Goal: Information Seeking & Learning: Learn about a topic

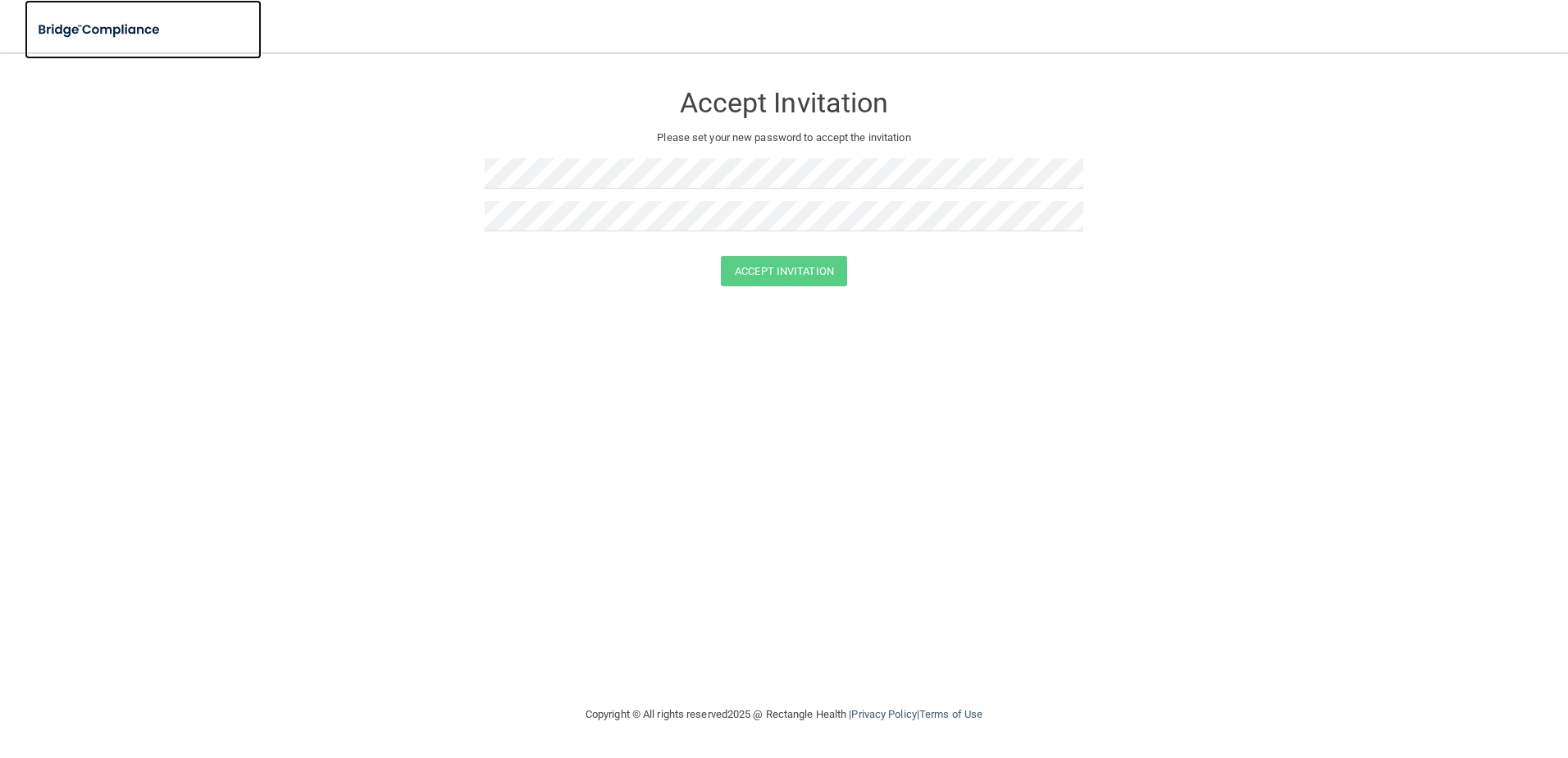
click at [108, 30] on img at bounding box center [100, 30] width 151 height 34
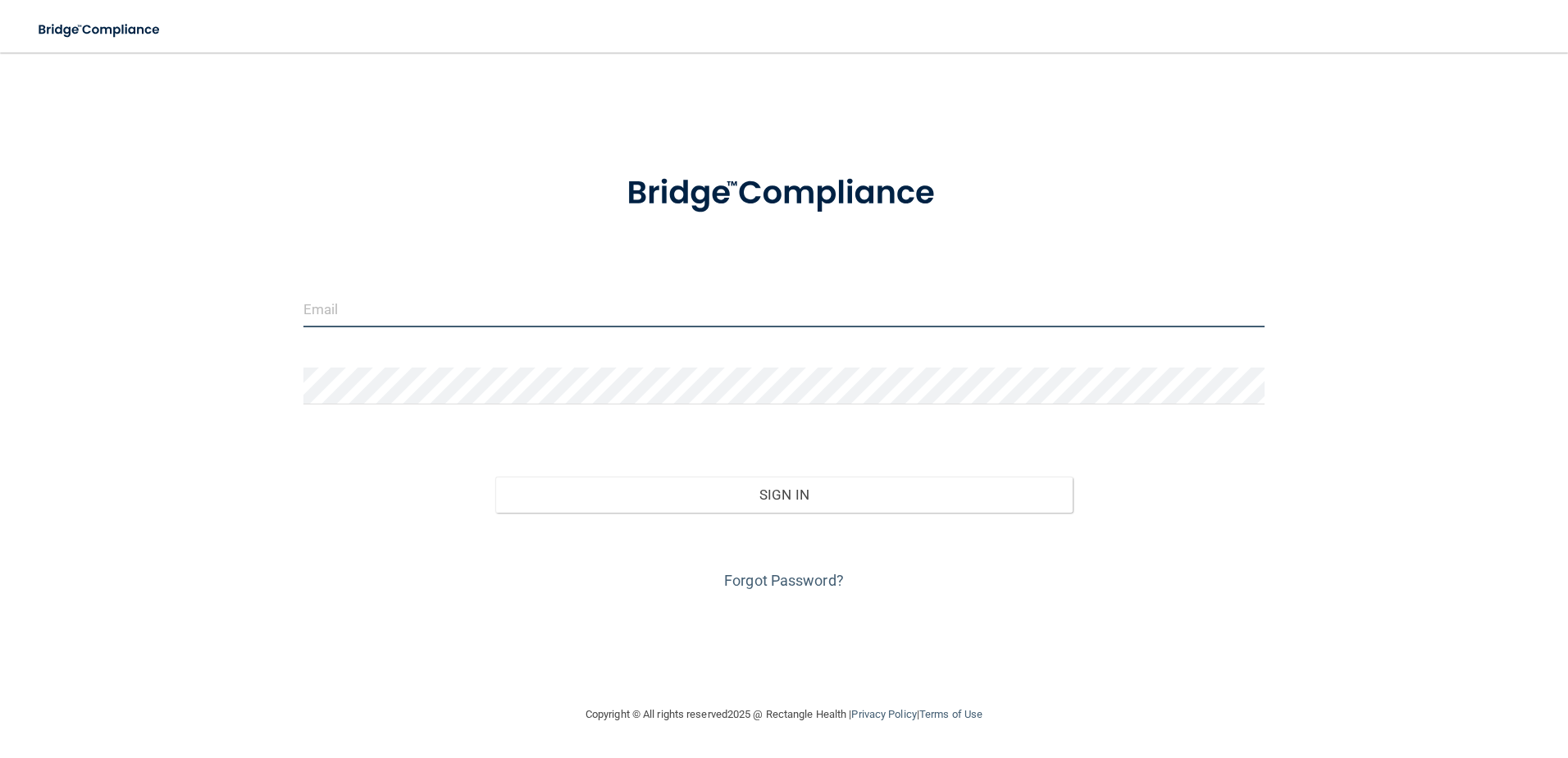
type input "[PERSON_NAME][EMAIL_ADDRESS][DOMAIN_NAME]"
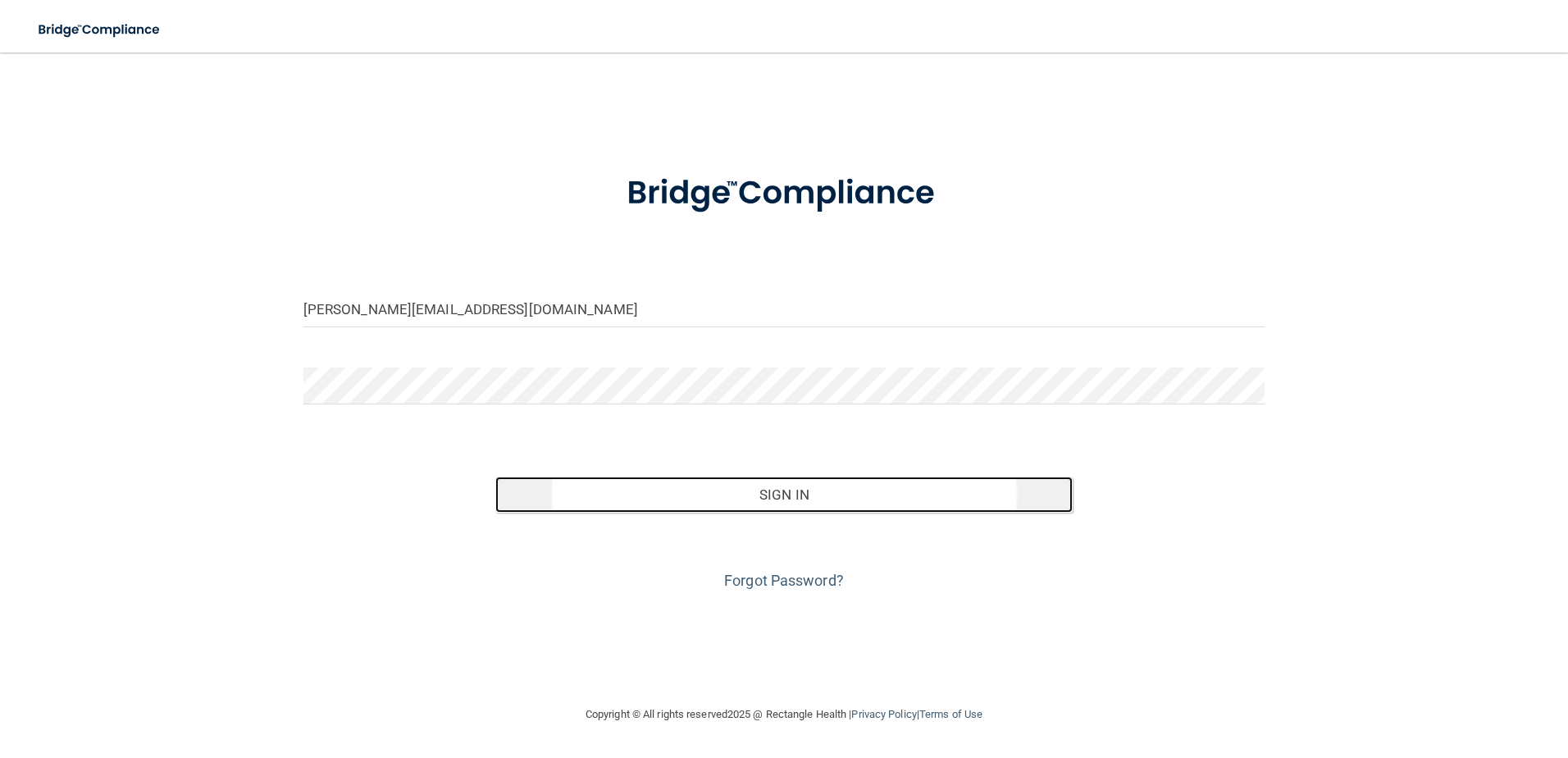
click at [775, 509] on button "Sign In" at bounding box center [784, 495] width 578 height 36
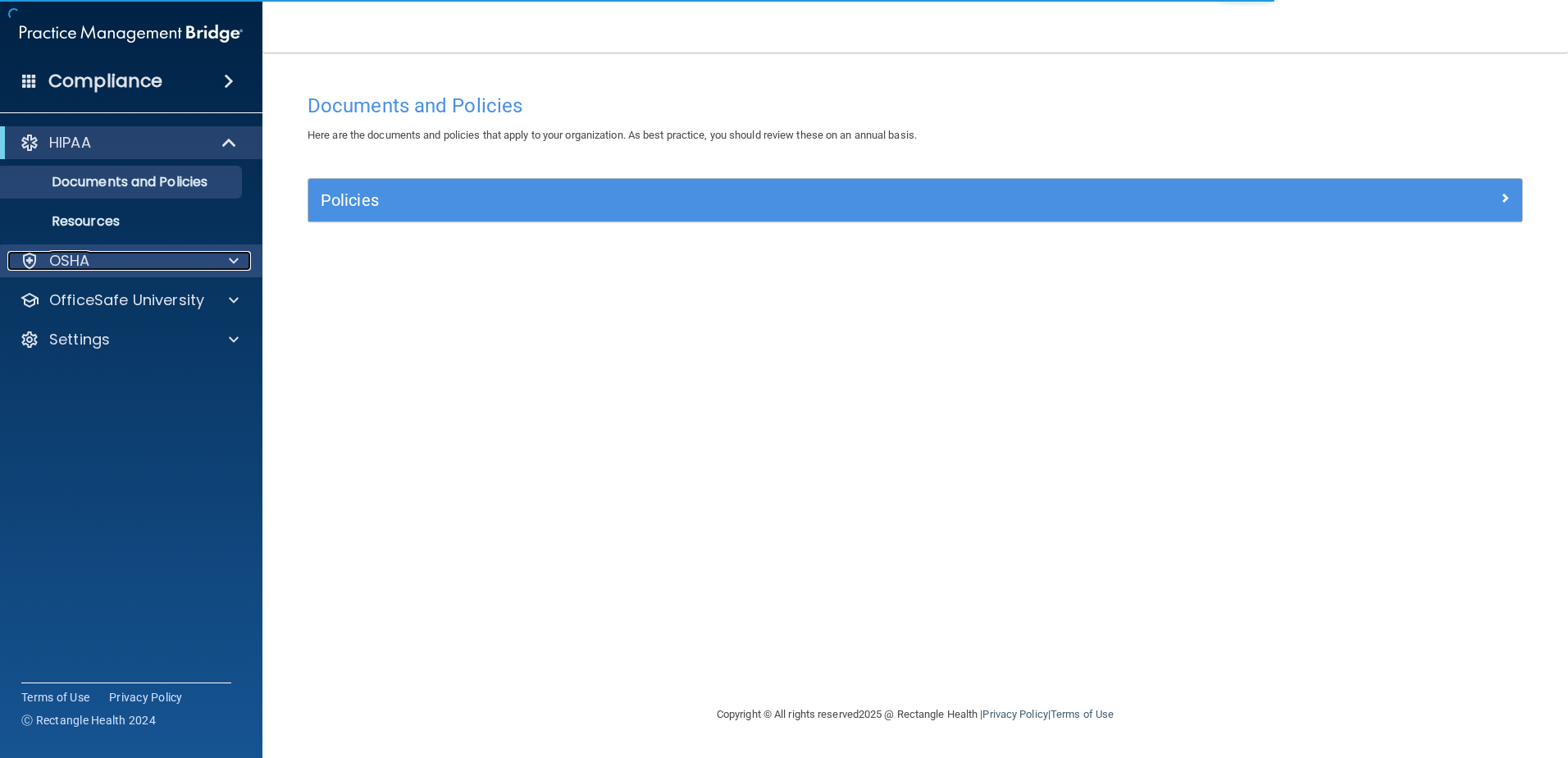
click at [72, 256] on p "OSHA" at bounding box center [70, 261] width 41 height 20
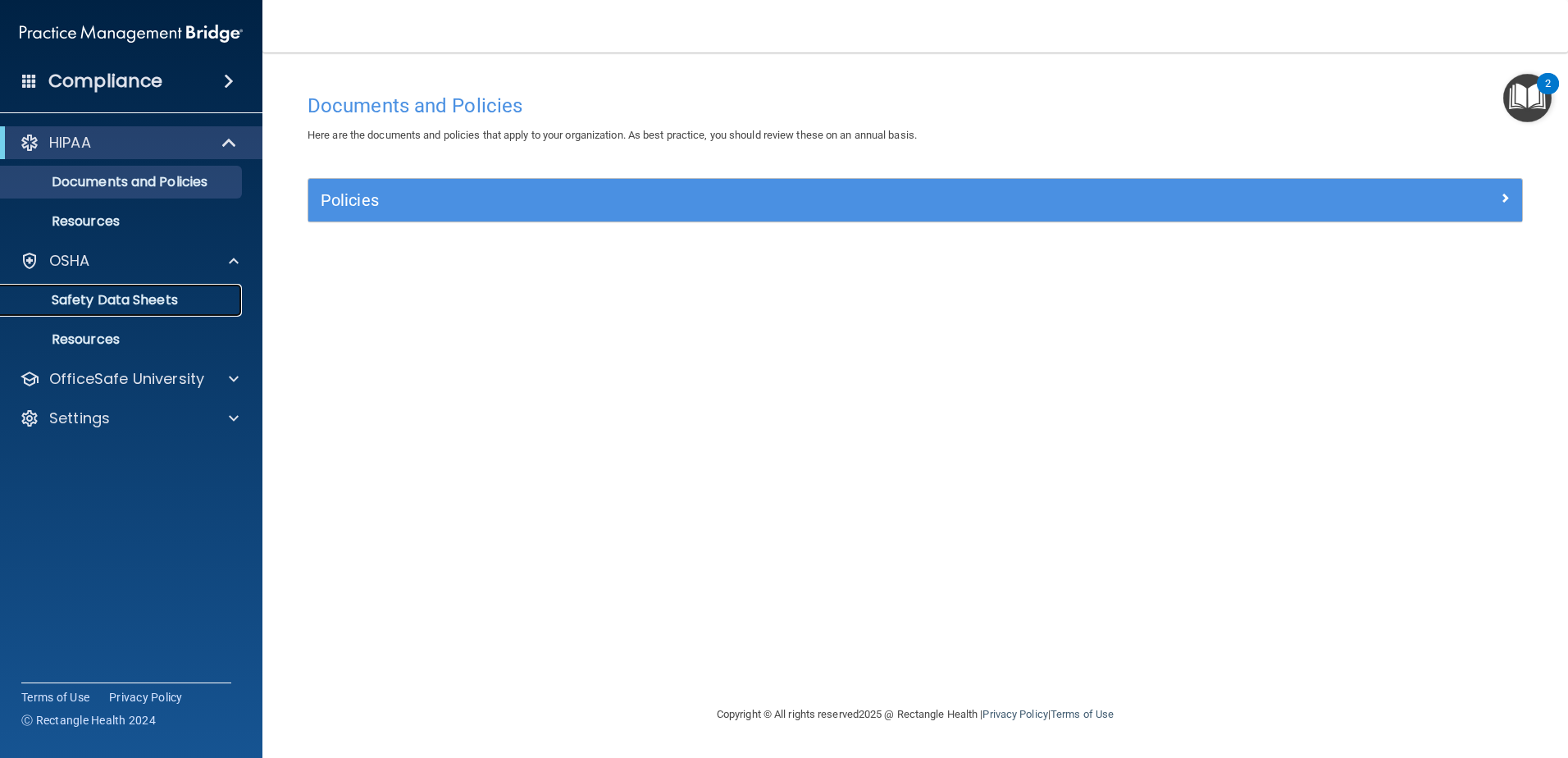
click at [98, 301] on p "Safety Data Sheets" at bounding box center [122, 300] width 224 height 16
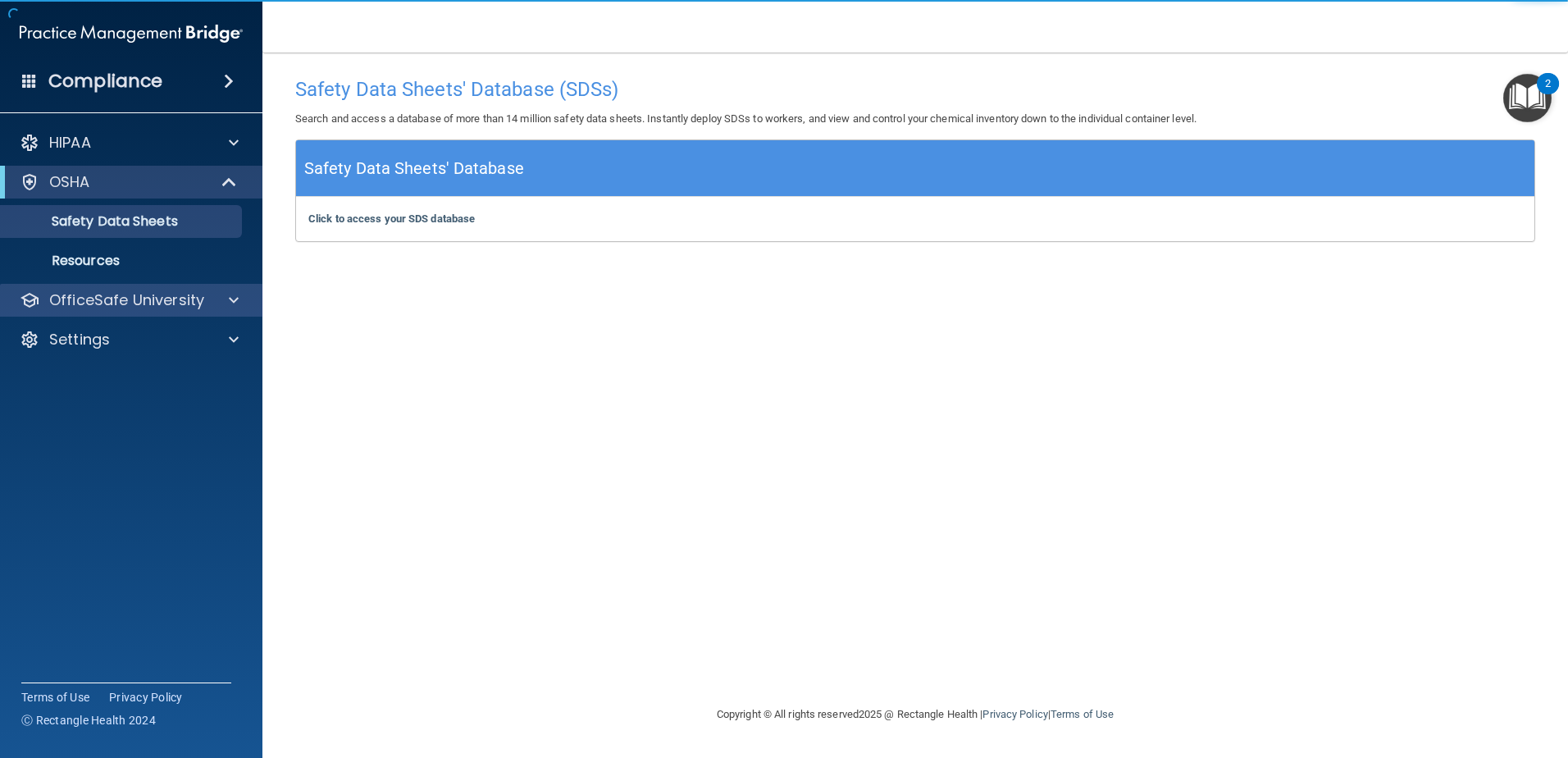
click at [137, 312] on div "OfficeSafe University" at bounding box center [131, 300] width 263 height 33
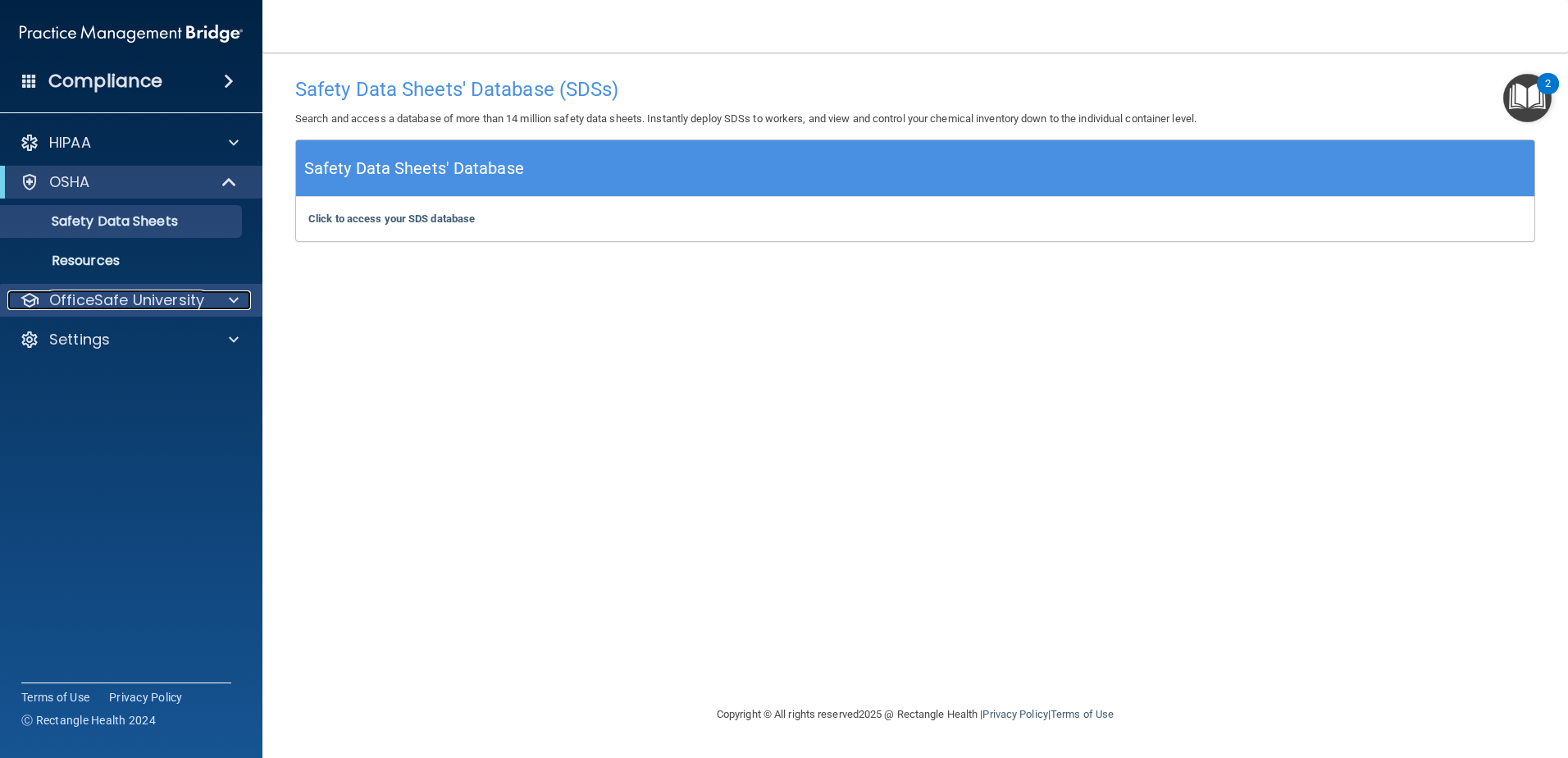
click at [163, 293] on p "OfficeSafe University" at bounding box center [126, 300] width 155 height 20
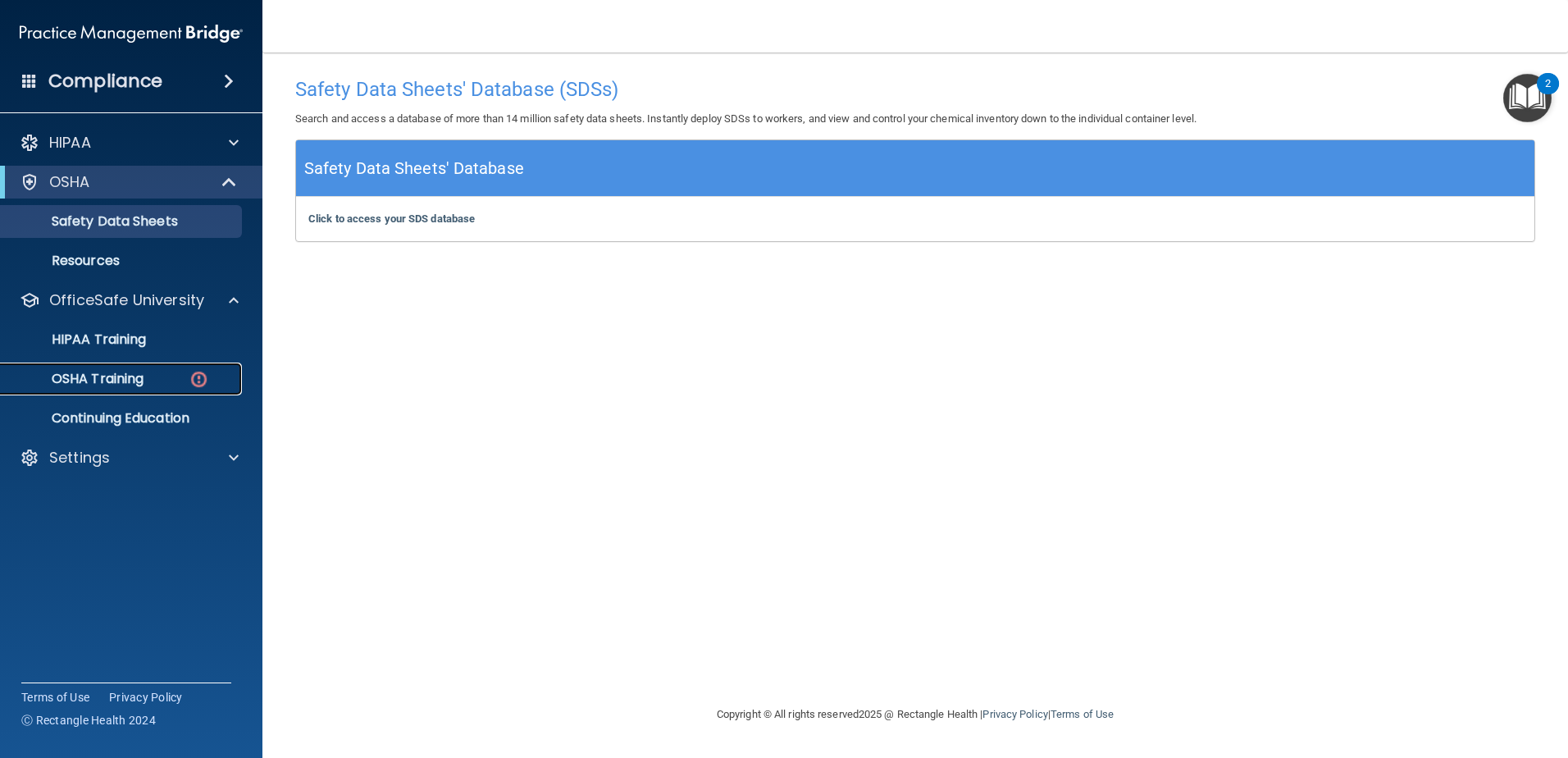
click at [119, 381] on p "OSHA Training" at bounding box center [77, 379] width 133 height 16
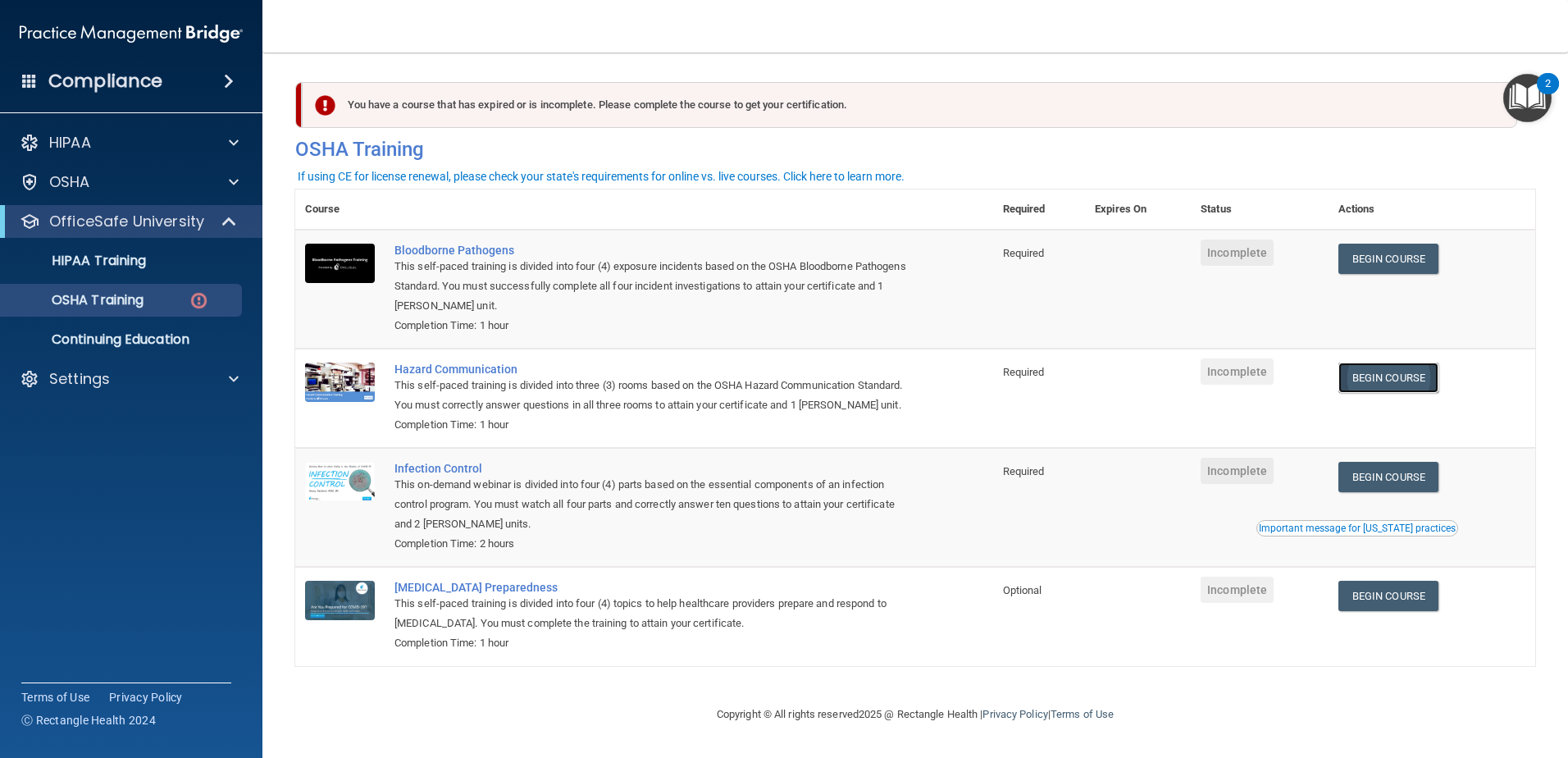
click at [1418, 377] on link "Begin Course" at bounding box center [1388, 377] width 100 height 30
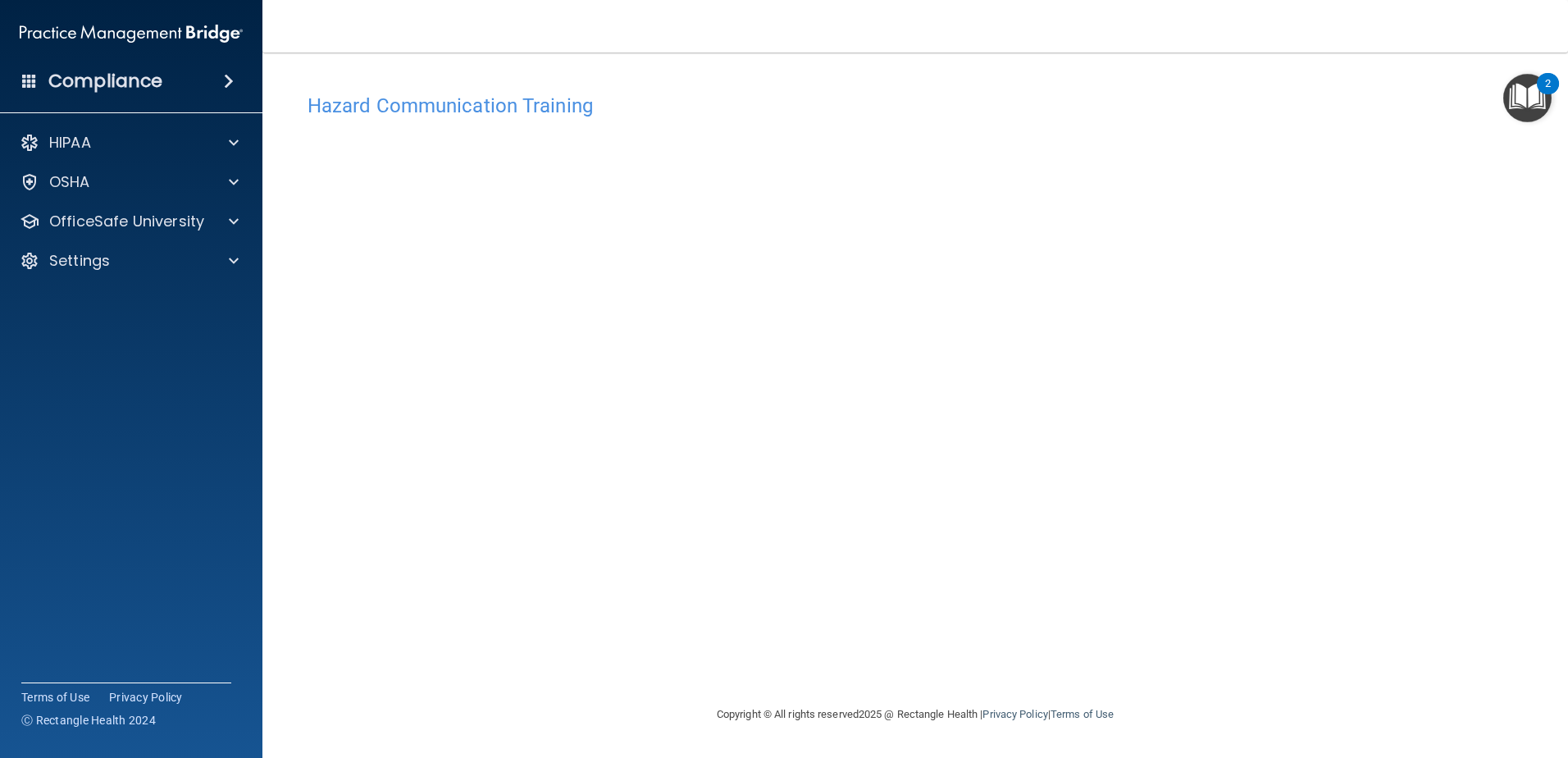
click at [1193, 523] on div "Hazard Communication Training This course doesn’t expire until . Are you sure y…" at bounding box center [915, 395] width 1240 height 619
click at [1259, 369] on div "Hazard Communication Training This course doesn’t expire until . Are you sure y…" at bounding box center [915, 395] width 1240 height 619
click at [1146, 509] on div "Hazard Communication Training This course doesn’t expire until . Are you sure y…" at bounding box center [915, 395] width 1240 height 619
click at [50, 213] on p "OfficeSafe University" at bounding box center [126, 221] width 155 height 20
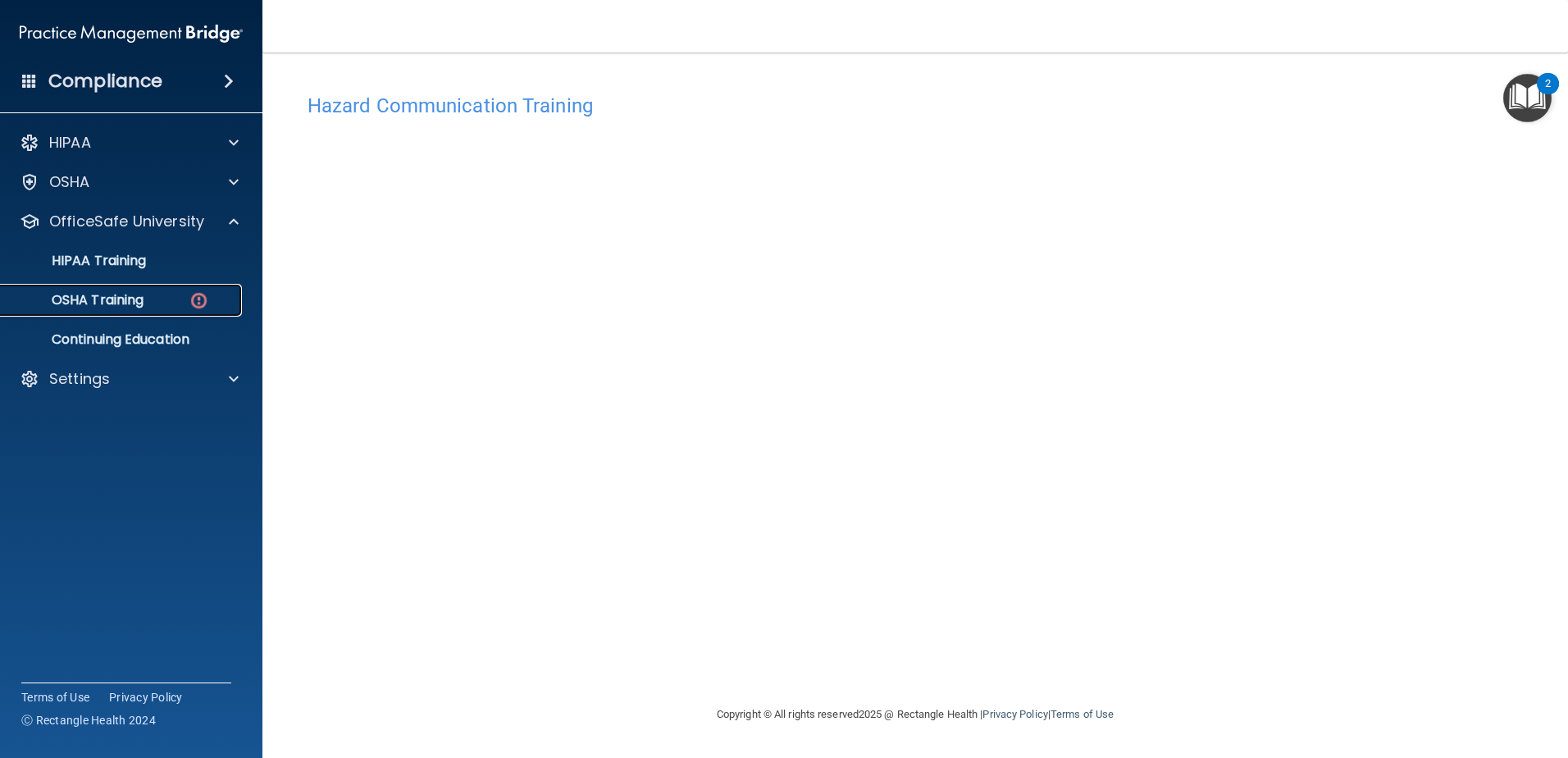
click at [91, 295] on p "OSHA Training" at bounding box center [77, 300] width 133 height 16
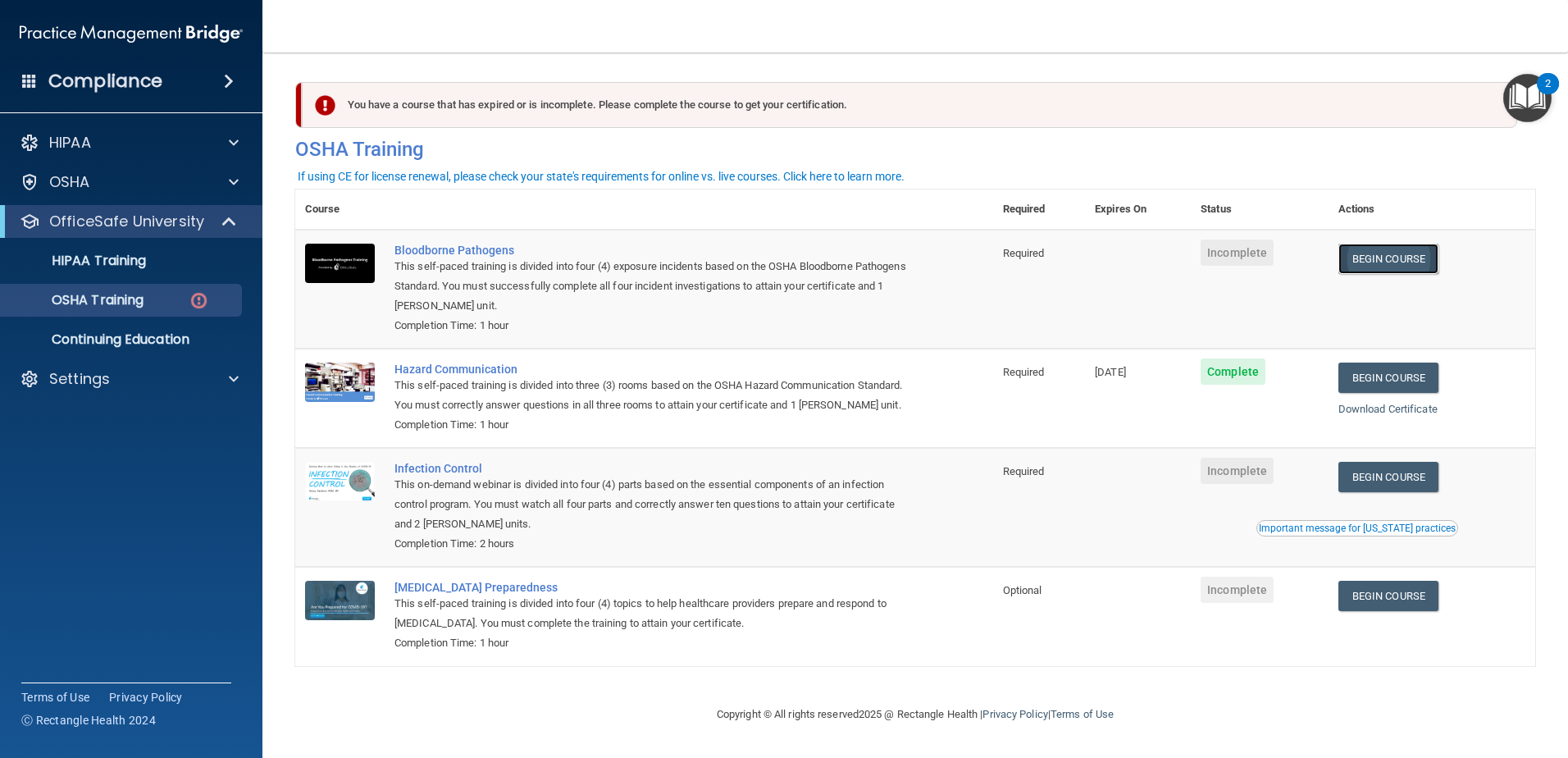
click at [1365, 251] on link "Begin Course" at bounding box center [1388, 258] width 100 height 30
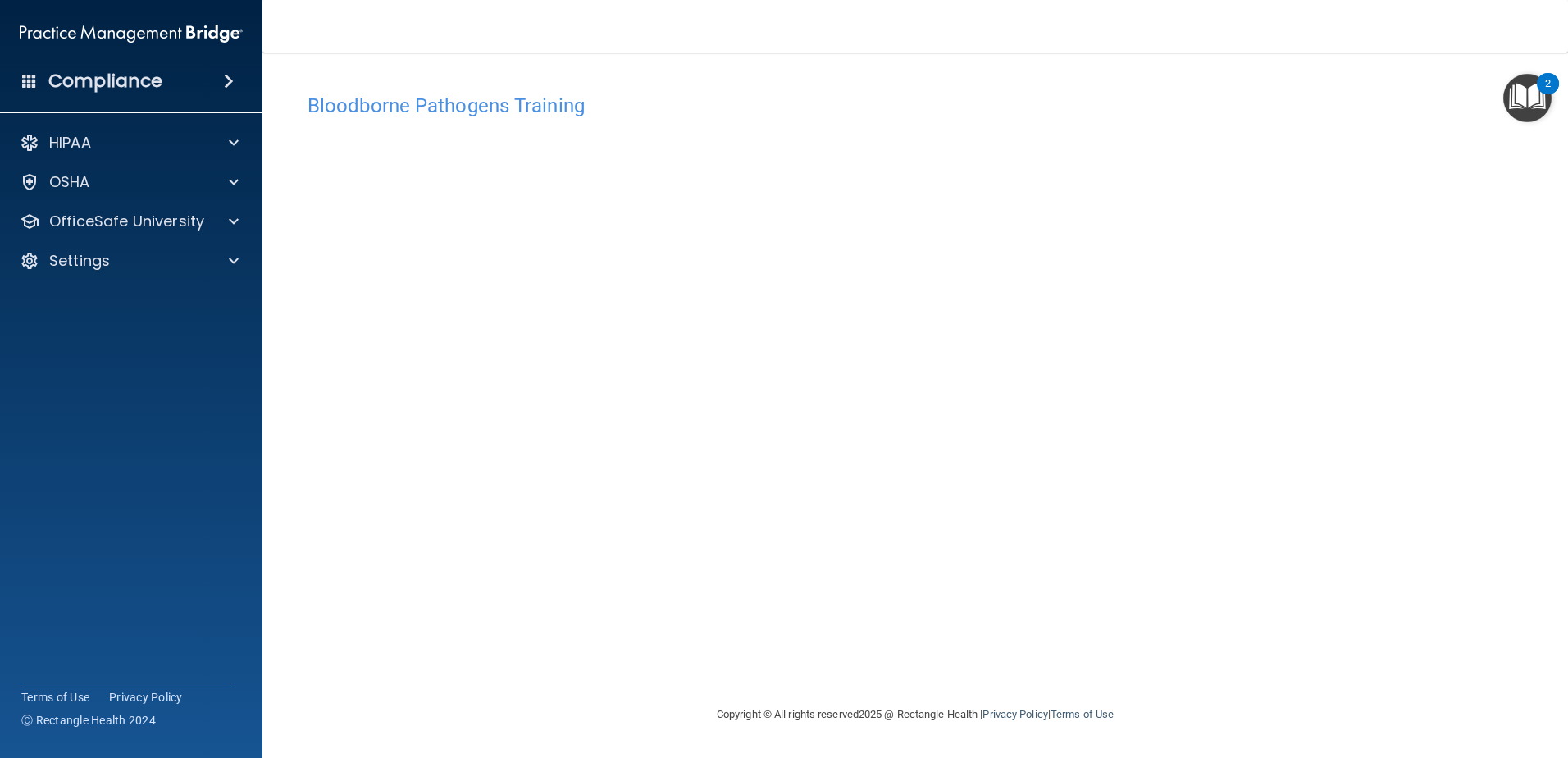
click at [1160, 640] on div "Bloodborne Pathogens Training This course doesn’t expire until . Are you sure y…" at bounding box center [915, 395] width 1240 height 619
click at [190, 220] on p "OfficeSafe University" at bounding box center [126, 221] width 155 height 20
click at [137, 317] on ul "HIPAA Training OSHA Training Continuing Education" at bounding box center [132, 297] width 297 height 118
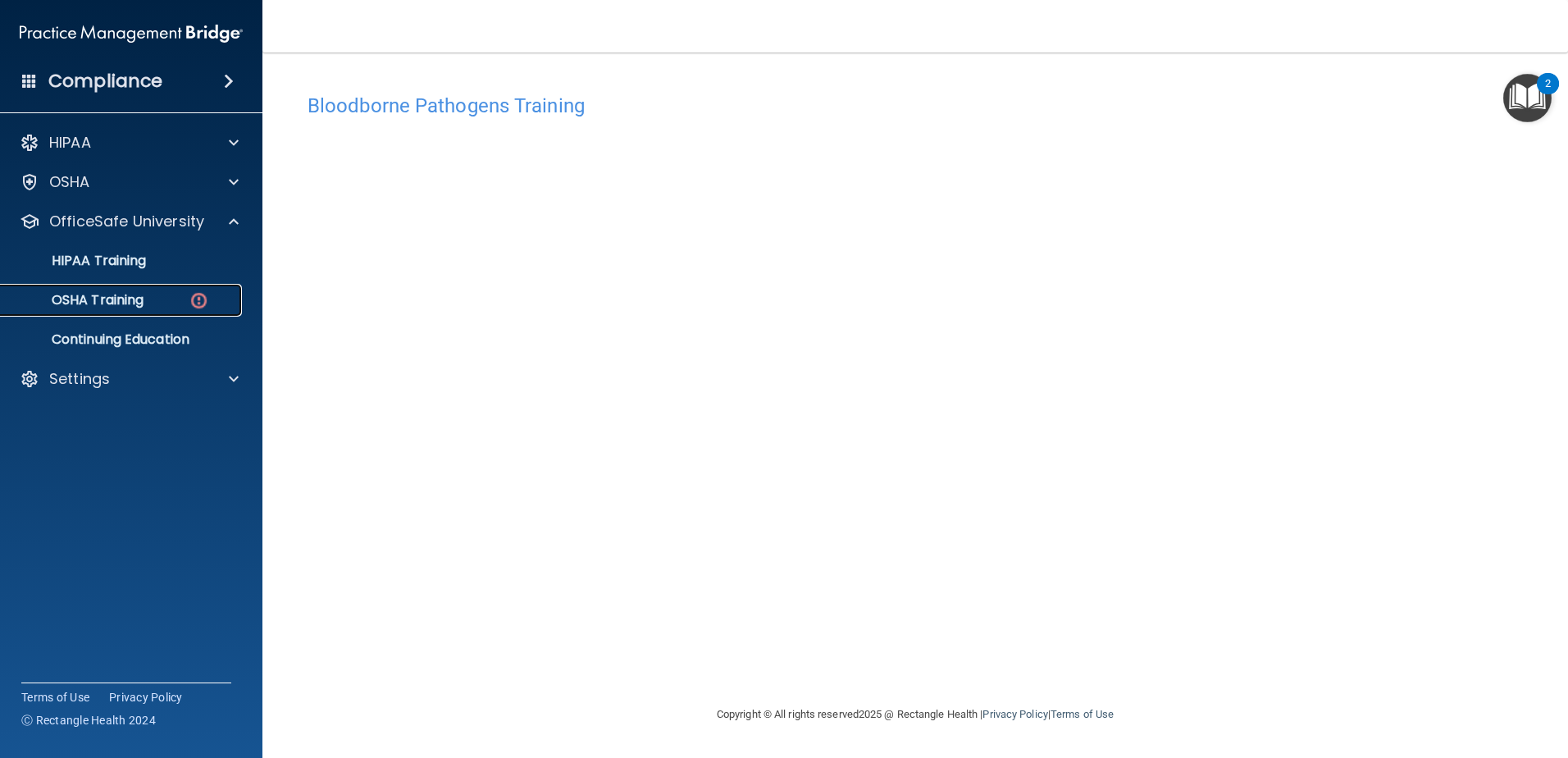
click at [130, 295] on p "OSHA Training" at bounding box center [77, 300] width 133 height 16
